Goal: Contribute content: Contribute content

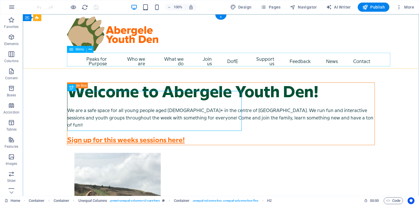
click at [150, 60] on nav "Peaks for Purpose Who we are Code of Conduct What we do Weekly sessions 16-24 S…" at bounding box center [221, 62] width 308 height 18
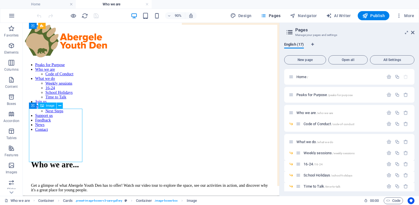
scroll to position [769, 0]
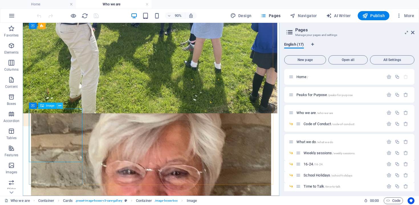
click at [60, 103] on icon at bounding box center [59, 105] width 3 height 5
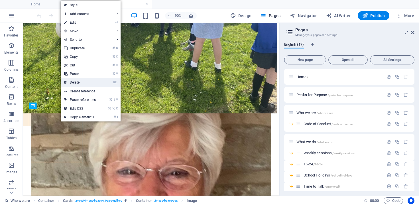
click at [90, 80] on link "⌦ Delete" at bounding box center [80, 82] width 38 height 9
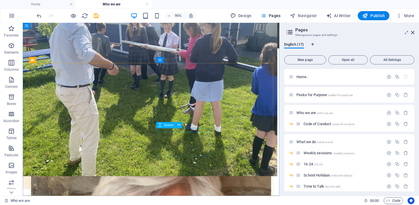
scroll to position [693, 0]
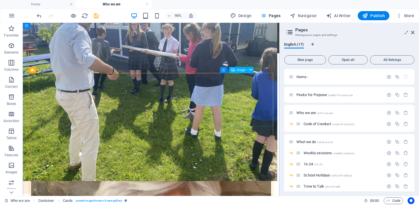
scroll to position [694, 0]
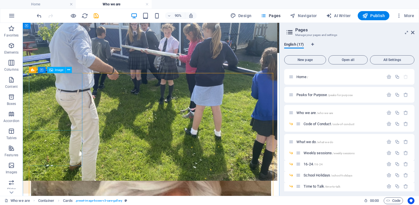
select select "%"
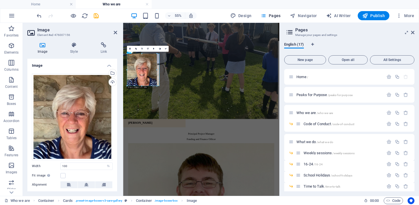
drag, startPoint x: 143, startPoint y: 88, endPoint x: 143, endPoint y: 83, distance: 4.9
type input "189"
select select "px"
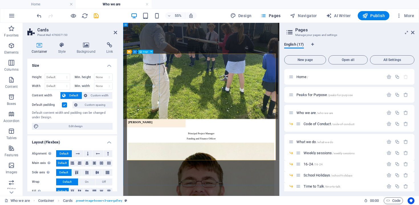
click at [159, 132] on figure at bounding box center [265, 161] width 266 height 59
select select "px"
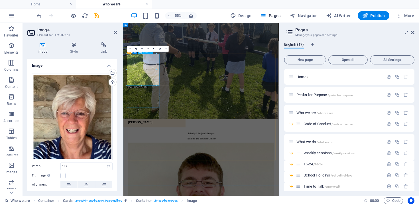
click at [172, 132] on figure at bounding box center [265, 161] width 266 height 59
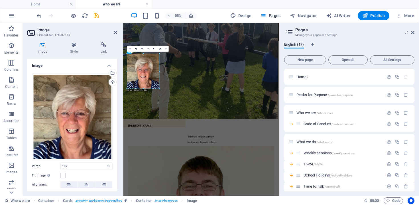
drag, startPoint x: 156, startPoint y: 69, endPoint x: 160, endPoint y: 69, distance: 3.4
type input "207"
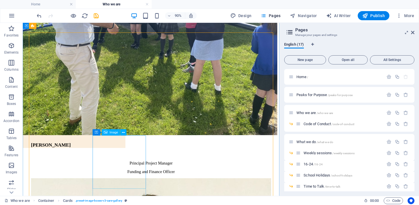
scroll to position [739, 0]
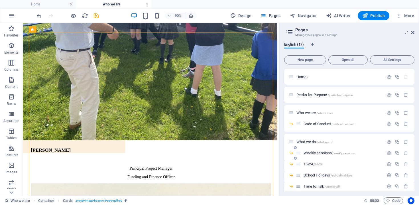
click at [0, 0] on span "Weekly sessions /weekly-sessions" at bounding box center [0, 0] width 0 height 0
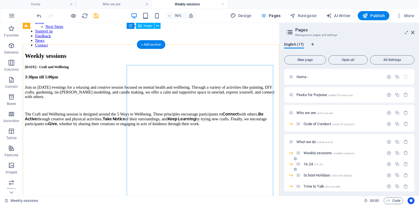
scroll to position [93, 0]
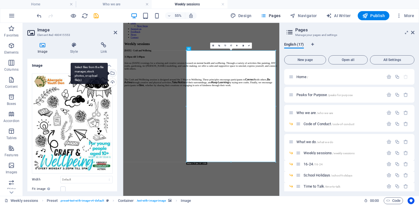
click at [108, 73] on div "Select files from the file manager, stock photos, or upload file(s)" at bounding box center [89, 73] width 37 height 21
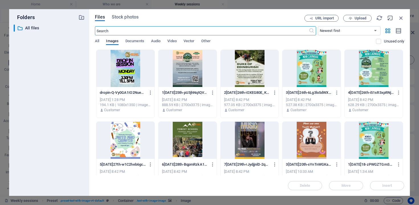
scroll to position [0, 0]
click at [138, 66] on div at bounding box center [125, 68] width 58 height 37
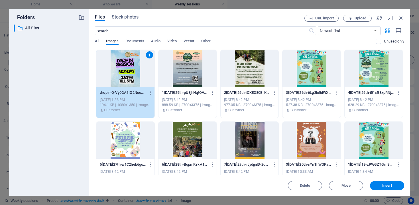
click at [138, 66] on div "1" at bounding box center [125, 68] width 58 height 37
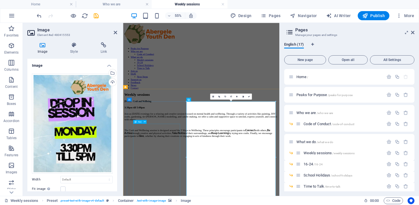
click at [206, 205] on div "Join us [DATE] evenings for a relaxing and creative session focused on mental h…" at bounding box center [264, 209] width 279 height 46
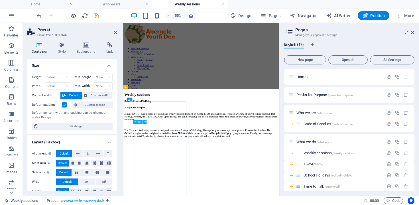
click at [195, 205] on div "Join us [DATE] evenings for a relaxing and creative session focused on mental h…" at bounding box center [264, 209] width 279 height 46
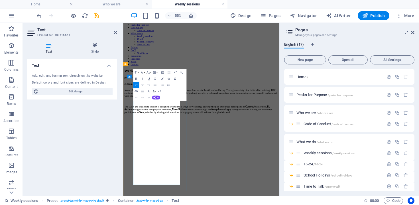
scroll to position [44, 0]
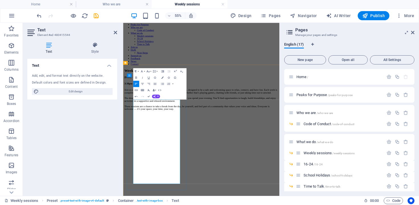
click at [189, 152] on p "Join us [DATE] evenings for our youth-led drop-in sessions, designed to be a sa…" at bounding box center [264, 147] width 279 height 10
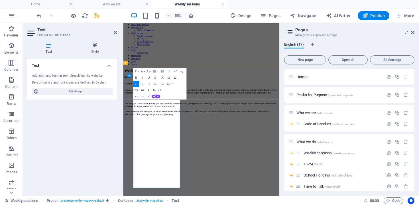
click at [177, 177] on p "The drop-in is all about giving you the freedom to choose how you spend your ev…" at bounding box center [264, 171] width 279 height 10
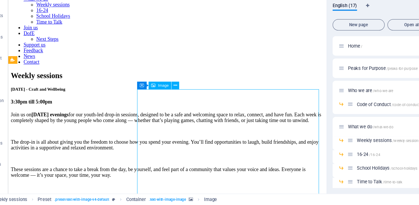
scroll to position [0, 0]
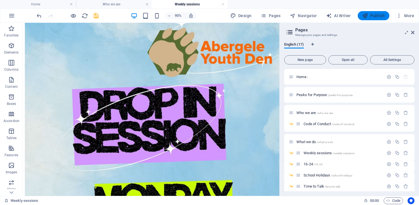
click at [377, 18] on span "Publish" at bounding box center [373, 16] width 23 height 6
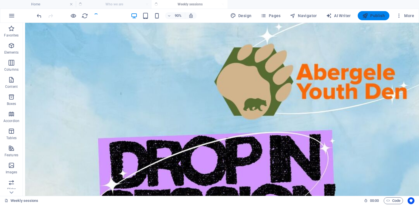
scroll to position [470, 0]
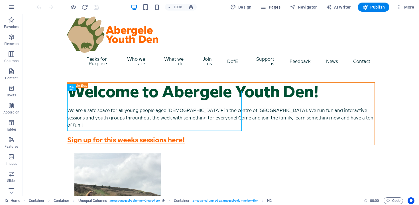
click at [271, 5] on span "Pages" at bounding box center [270, 7] width 20 height 6
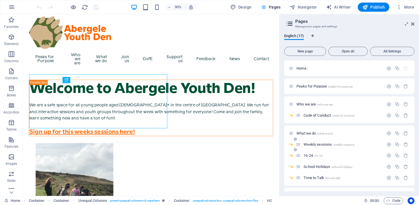
click at [311, 142] on div "Weekly sessions /weekly-sessions" at bounding box center [340, 144] width 88 height 7
click at [311, 144] on span "Weekly sessions /weekly-sessions" at bounding box center [328, 144] width 51 height 4
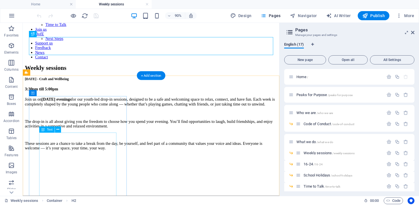
scroll to position [82, 0]
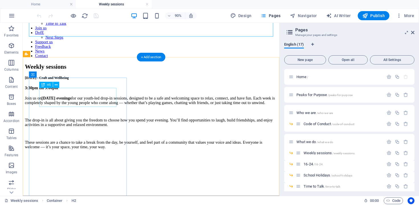
click at [76, 86] on div "[DATE] - Craft and Wellbeing" at bounding box center [165, 84] width 280 height 5
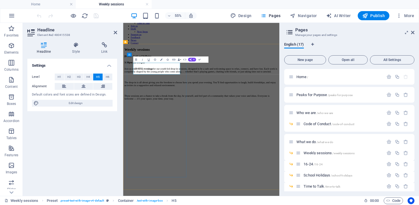
click at [188, 86] on h5 "[DATE] - Craft and Wellbeing" at bounding box center [264, 84] width 279 height 5
drag, startPoint x: 188, startPoint y: 111, endPoint x: 184, endPoint y: 101, distance: 11.2
click at [184, 86] on h5 "[DATE] - Craft and Wellbeing" at bounding box center [264, 84] width 279 height 5
click at [182, 147] on div "Join us on Monday evenings for our youth-led drop-in sessions, designed to be a…" at bounding box center [264, 133] width 279 height 59
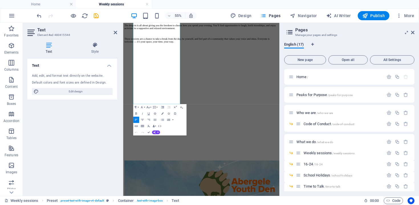
scroll to position [196, 0]
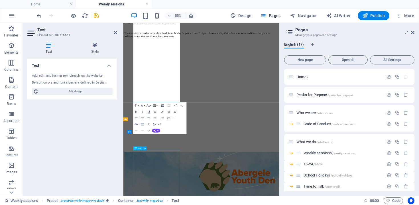
scroll to position [391, 0]
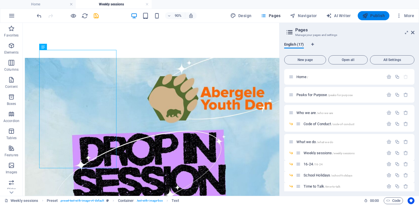
click at [375, 17] on span "Publish" at bounding box center [373, 16] width 23 height 6
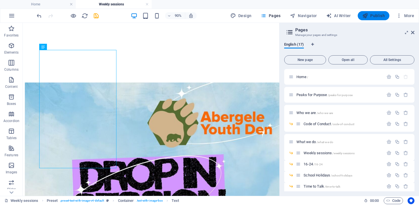
scroll to position [419, 0]
